Goal: Task Accomplishment & Management: Complete application form

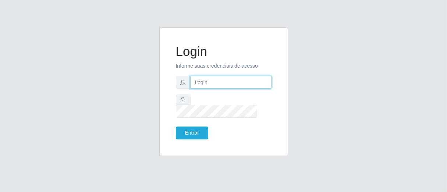
click at [196, 86] on input "text" at bounding box center [230, 82] width 81 height 13
type input "[PERSON_NAME]"
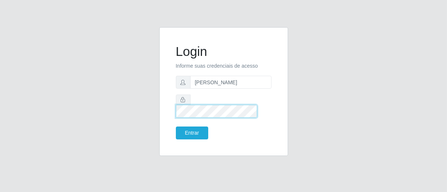
click at [176, 127] on button "Entrar" at bounding box center [192, 133] width 32 height 13
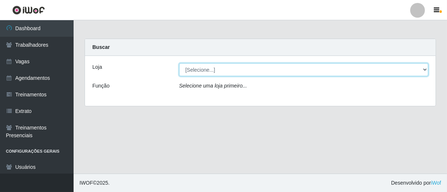
click at [240, 68] on select "[Selecione...] Superbox [GEOGRAPHIC_DATA] - Bessa" at bounding box center [303, 69] width 249 height 13
select select "206"
click at [179, 63] on select "[Selecione...] Superbox [GEOGRAPHIC_DATA] - Bessa" at bounding box center [303, 69] width 249 height 13
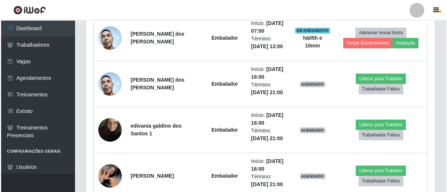
scroll to position [394, 0]
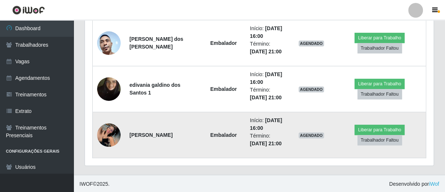
click at [111, 133] on img at bounding box center [109, 135] width 24 height 24
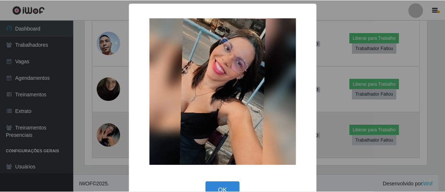
scroll to position [152, 344]
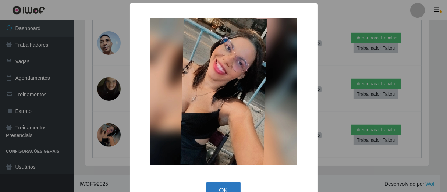
click at [223, 185] on button "OK" at bounding box center [223, 190] width 34 height 17
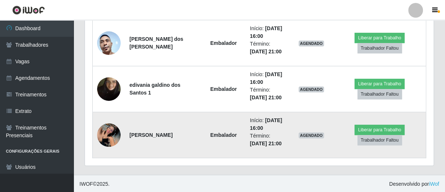
scroll to position [152, 348]
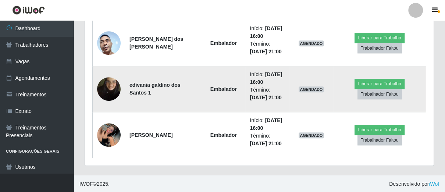
click at [103, 91] on img at bounding box center [109, 89] width 24 height 42
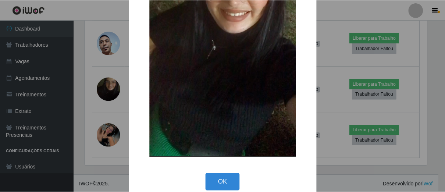
scroll to position [134, 0]
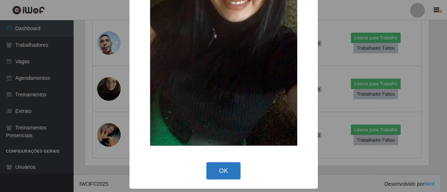
click at [216, 177] on button "OK" at bounding box center [223, 170] width 34 height 17
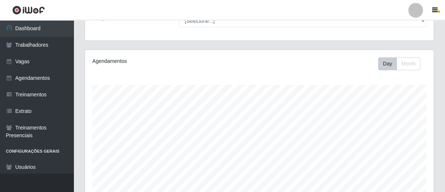
scroll to position [0, 0]
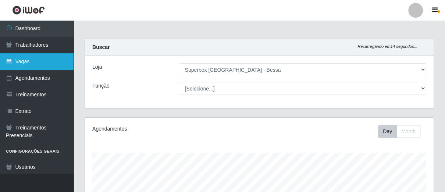
click at [41, 58] on link "Vagas" at bounding box center [37, 61] width 74 height 17
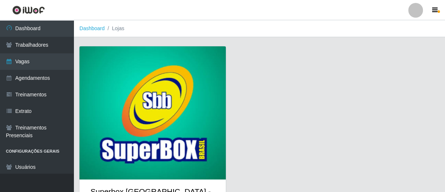
scroll to position [39, 0]
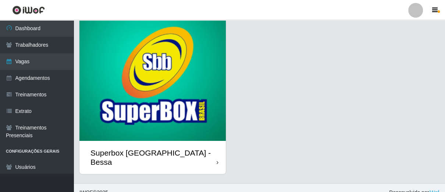
click at [217, 160] on icon at bounding box center [218, 162] width 2 height 5
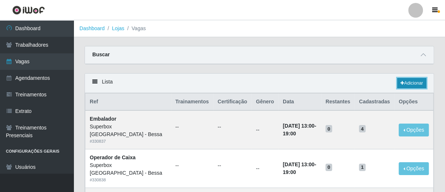
click at [401, 83] on icon at bounding box center [403, 83] width 4 height 4
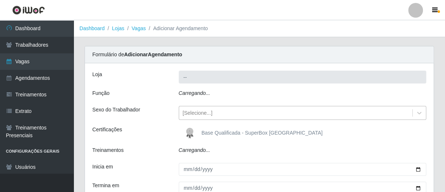
type input "Superbox [GEOGRAPHIC_DATA] - Bessa"
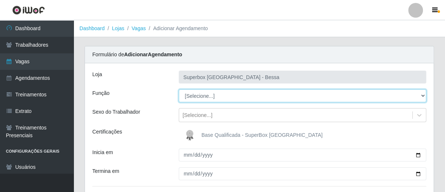
click at [231, 96] on select "[Selecione...] ASG ASG + ASG ++ Embalador Embalador + Embalador ++ Operador de …" at bounding box center [303, 95] width 248 height 13
select select "22"
click at [179, 89] on select "[Selecione...] ASG ASG + ASG ++ Embalador Embalador + Embalador ++ Operador de …" at bounding box center [303, 95] width 248 height 13
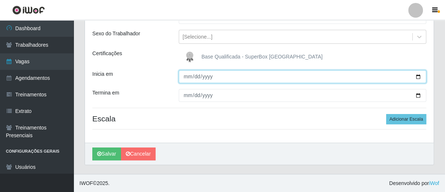
click at [184, 78] on input "Inicia em" at bounding box center [303, 76] width 248 height 13
type input "[DATE]"
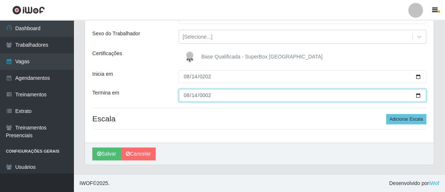
type input "0022-08-14"
type input "[DATE]"
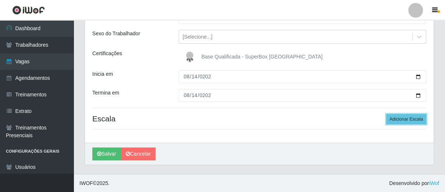
drag, startPoint x: 411, startPoint y: 117, endPoint x: 386, endPoint y: 123, distance: 25.9
click at [410, 118] on button "Adicionar Escala" at bounding box center [406, 119] width 40 height 10
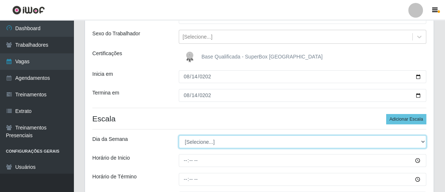
click at [212, 143] on select "[Selecione...] Segunda Terça Quarta Quinta Sexta Sábado Domingo" at bounding box center [303, 141] width 248 height 13
select select "4"
click at [179, 135] on select "[Selecione...] Segunda Terça Quarta Quinta Sexta Sábado Domingo" at bounding box center [303, 141] width 248 height 13
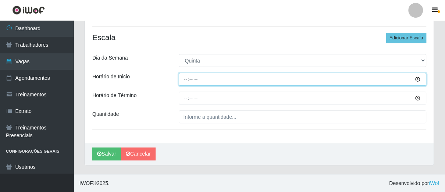
click at [183, 77] on input "Horário de Inicio" at bounding box center [303, 79] width 248 height 13
type input "16:00"
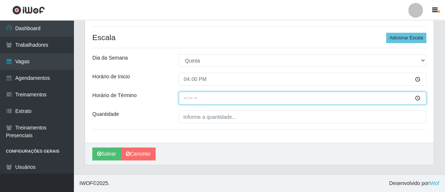
type input "21:00"
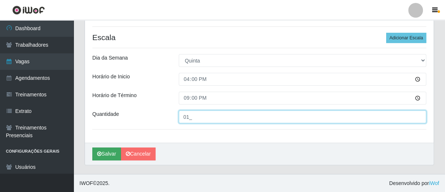
type input "01_"
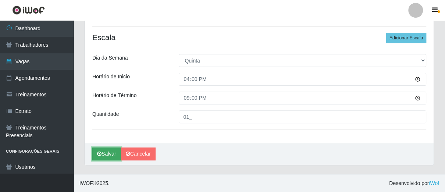
click at [109, 153] on button "Salvar" at bounding box center [106, 153] width 29 height 13
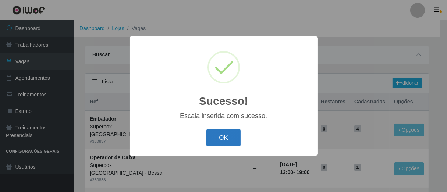
click at [220, 137] on button "OK" at bounding box center [223, 137] width 34 height 17
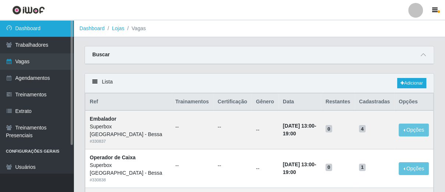
click at [25, 31] on link "Dashboard" at bounding box center [37, 28] width 74 height 17
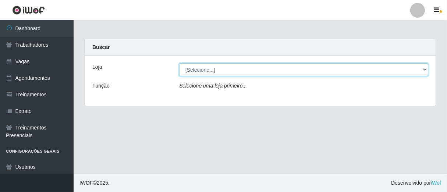
click at [206, 72] on select "[Selecione...] Superbox [GEOGRAPHIC_DATA] - Bessa" at bounding box center [303, 69] width 249 height 13
select select "206"
click at [179, 63] on select "[Selecione...] Superbox [GEOGRAPHIC_DATA] - Bessa" at bounding box center [303, 69] width 249 height 13
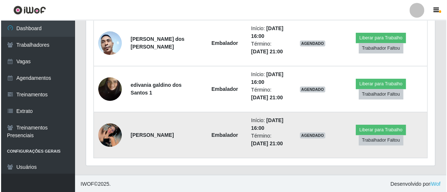
scroll to position [272, 0]
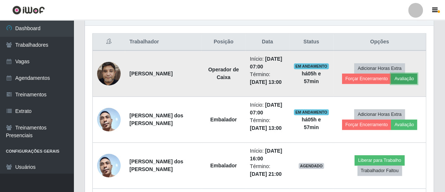
click at [394, 77] on button "Avaliação" at bounding box center [404, 79] width 26 height 10
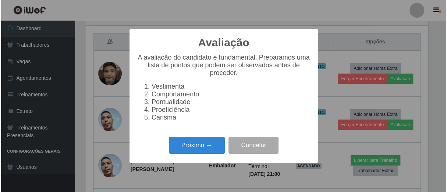
scroll to position [152, 344]
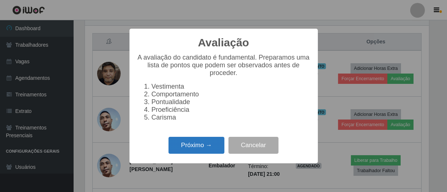
click at [201, 152] on button "Próximo →" at bounding box center [196, 145] width 56 height 17
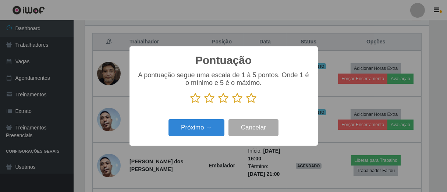
click at [250, 97] on icon at bounding box center [251, 98] width 10 height 11
click at [246, 104] on input "radio" at bounding box center [246, 104] width 0 height 0
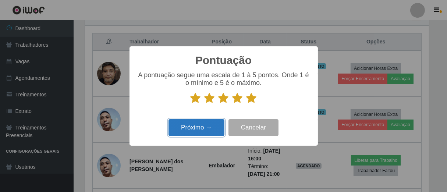
click at [200, 124] on button "Próximo →" at bounding box center [196, 127] width 56 height 17
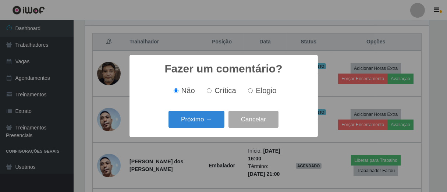
click at [248, 89] on input "Elogio" at bounding box center [250, 90] width 5 height 5
radio input "true"
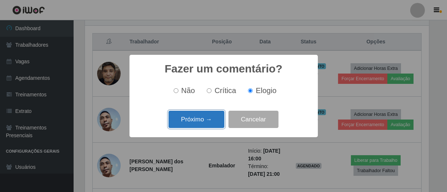
click at [215, 113] on button "Próximo →" at bounding box center [196, 119] width 56 height 17
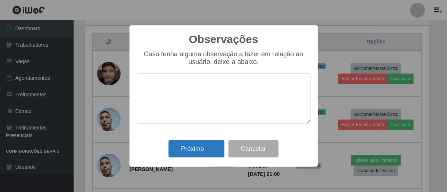
click at [208, 142] on div "Próximo → Cancelar" at bounding box center [224, 148] width 174 height 21
click at [208, 146] on button "Próximo →" at bounding box center [196, 148] width 56 height 17
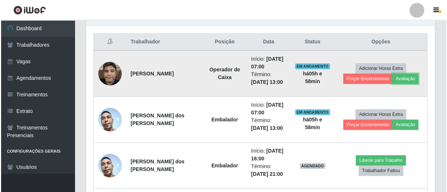
scroll to position [152, 348]
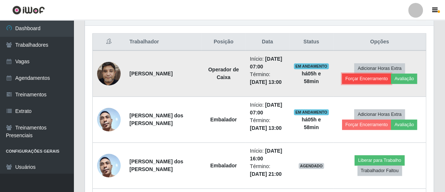
click at [348, 79] on button "Forçar Encerramento" at bounding box center [366, 79] width 49 height 10
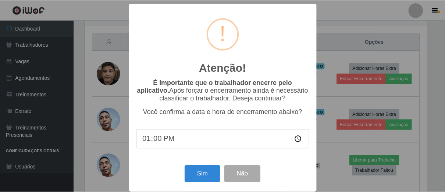
scroll to position [8, 0]
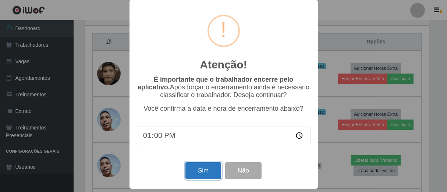
click at [199, 168] on button "Sim" at bounding box center [203, 170] width 36 height 17
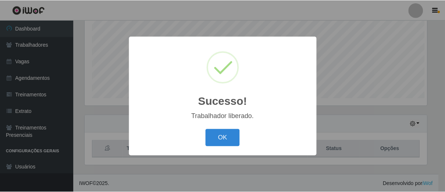
scroll to position [152, 344]
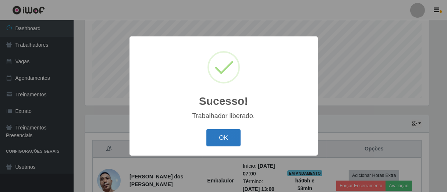
click at [223, 140] on button "OK" at bounding box center [223, 137] width 34 height 17
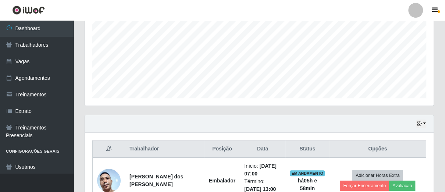
scroll to position [288, 0]
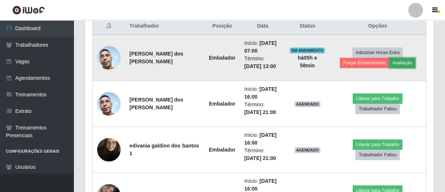
click at [399, 64] on button "Avaliação" at bounding box center [402, 63] width 26 height 10
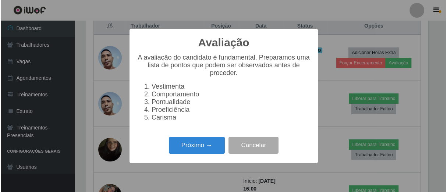
scroll to position [152, 344]
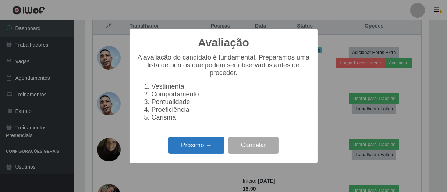
click at [198, 152] on button "Próximo →" at bounding box center [196, 145] width 56 height 17
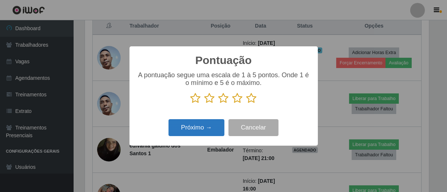
scroll to position [367638, 367446]
drag, startPoint x: 255, startPoint y: 100, endPoint x: 234, endPoint y: 112, distance: 23.6
click at [254, 100] on icon at bounding box center [251, 98] width 10 height 11
click at [246, 104] on input "radio" at bounding box center [246, 104] width 0 height 0
click at [209, 136] on button "Próximo →" at bounding box center [196, 127] width 56 height 17
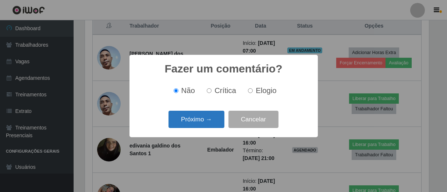
click at [215, 120] on button "Próximo →" at bounding box center [196, 119] width 56 height 17
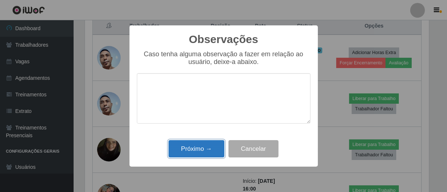
click at [215, 150] on button "Próximo →" at bounding box center [196, 148] width 56 height 17
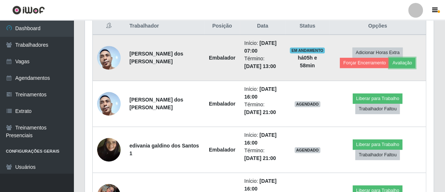
scroll to position [152, 348]
click at [347, 65] on button "Forçar Encerramento" at bounding box center [364, 63] width 49 height 10
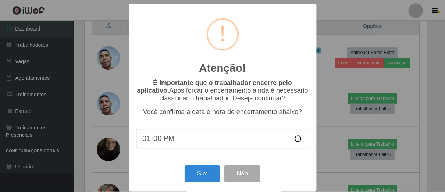
scroll to position [8, 0]
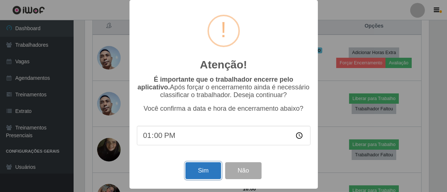
click at [203, 171] on button "Sim" at bounding box center [203, 170] width 36 height 17
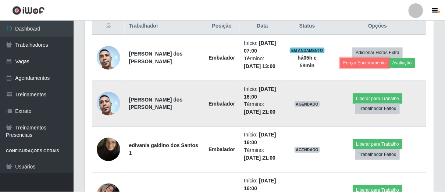
scroll to position [0, 0]
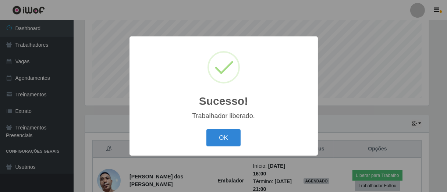
drag, startPoint x: 221, startPoint y: 135, endPoint x: 220, endPoint y: 129, distance: 6.3
click at [221, 135] on button "OK" at bounding box center [223, 137] width 34 height 17
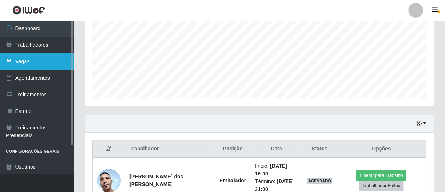
click at [19, 59] on link "Vagas" at bounding box center [37, 61] width 74 height 17
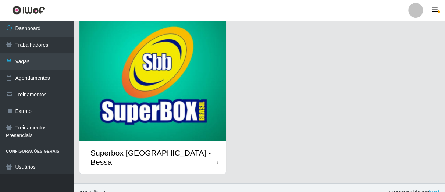
click at [218, 150] on div "Superbox [GEOGRAPHIC_DATA] - Bessa" at bounding box center [152, 157] width 146 height 33
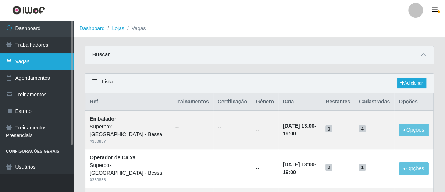
click at [30, 63] on link "Vagas" at bounding box center [37, 61] width 74 height 17
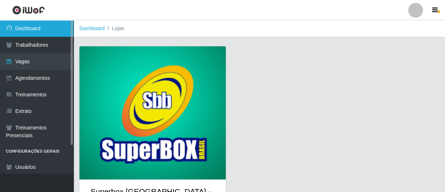
click at [49, 32] on link "Dashboard" at bounding box center [37, 28] width 74 height 17
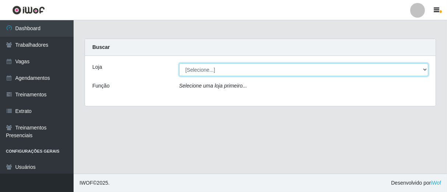
click at [248, 69] on select "[Selecione...] Superbox [GEOGRAPHIC_DATA] - Bessa" at bounding box center [303, 69] width 249 height 13
select select "206"
click at [179, 63] on select "[Selecione...] Superbox [GEOGRAPHIC_DATA] - Bessa" at bounding box center [303, 69] width 249 height 13
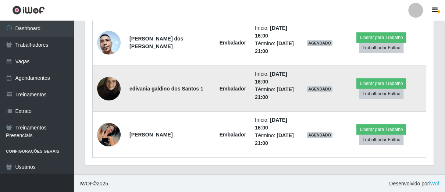
scroll to position [221, 0]
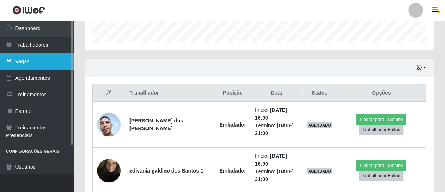
click at [48, 61] on link "Vagas" at bounding box center [37, 61] width 74 height 17
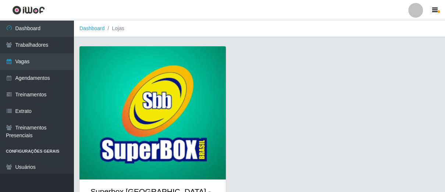
scroll to position [39, 0]
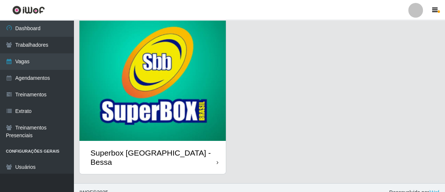
click at [210, 149] on div "Superbox [GEOGRAPHIC_DATA] - Bessa" at bounding box center [152, 157] width 146 height 33
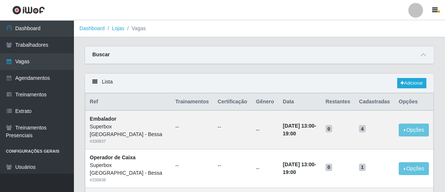
scroll to position [122, 0]
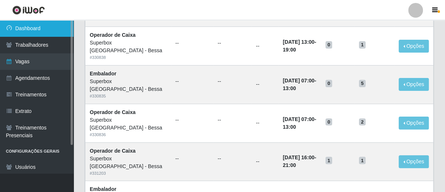
click at [39, 28] on link "Dashboard" at bounding box center [37, 28] width 74 height 17
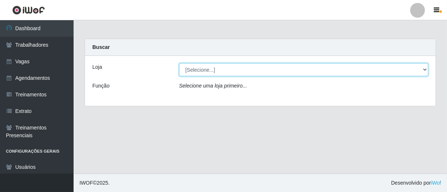
click at [245, 75] on select "[Selecione...] Superbox [GEOGRAPHIC_DATA] - Bessa" at bounding box center [303, 69] width 249 height 13
select select "206"
click at [179, 63] on select "[Selecione...] Superbox [GEOGRAPHIC_DATA] - Bessa" at bounding box center [303, 69] width 249 height 13
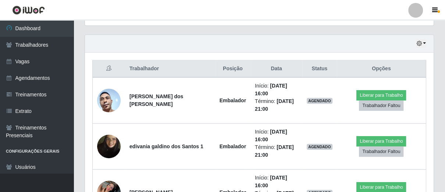
scroll to position [303, 0]
